Goal: Task Accomplishment & Management: Manage account settings

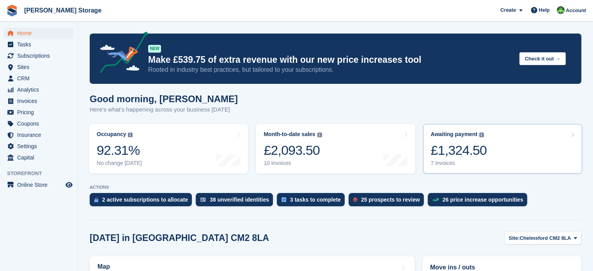
click at [474, 143] on div "£1,324.50" at bounding box center [459, 150] width 56 height 16
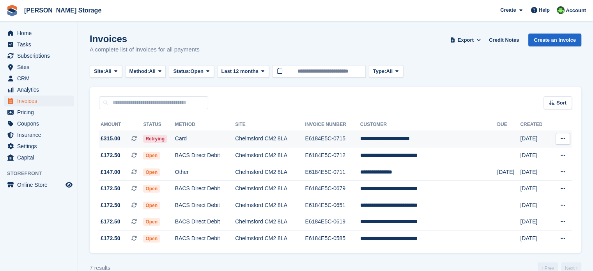
click at [207, 142] on td "Card" at bounding box center [205, 139] width 60 height 17
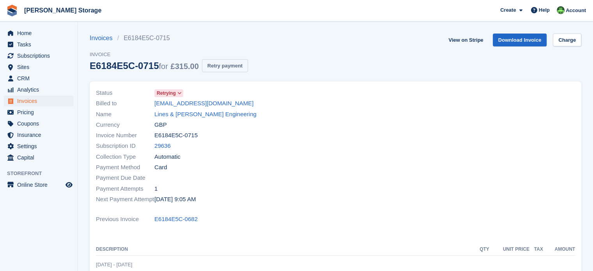
click at [222, 67] on button "Retry payment" at bounding box center [225, 65] width 46 height 13
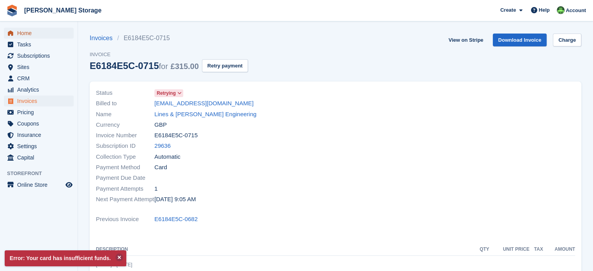
click at [36, 36] on span "Home" at bounding box center [40, 33] width 47 height 11
